Goal: Find specific page/section: Find specific page/section

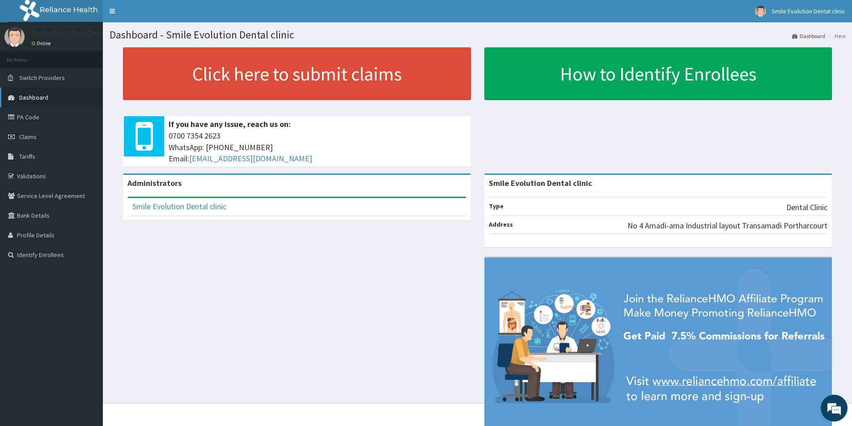
click at [38, 92] on link "Dashboard" at bounding box center [51, 98] width 103 height 20
click at [45, 256] on link "Identify Enrollees" at bounding box center [51, 255] width 103 height 20
click at [106, 13] on link "Toggle navigation" at bounding box center [112, 11] width 19 height 22
click at [52, 115] on link "PA Code" at bounding box center [51, 117] width 103 height 20
